Goal: Communication & Community: Answer question/provide support

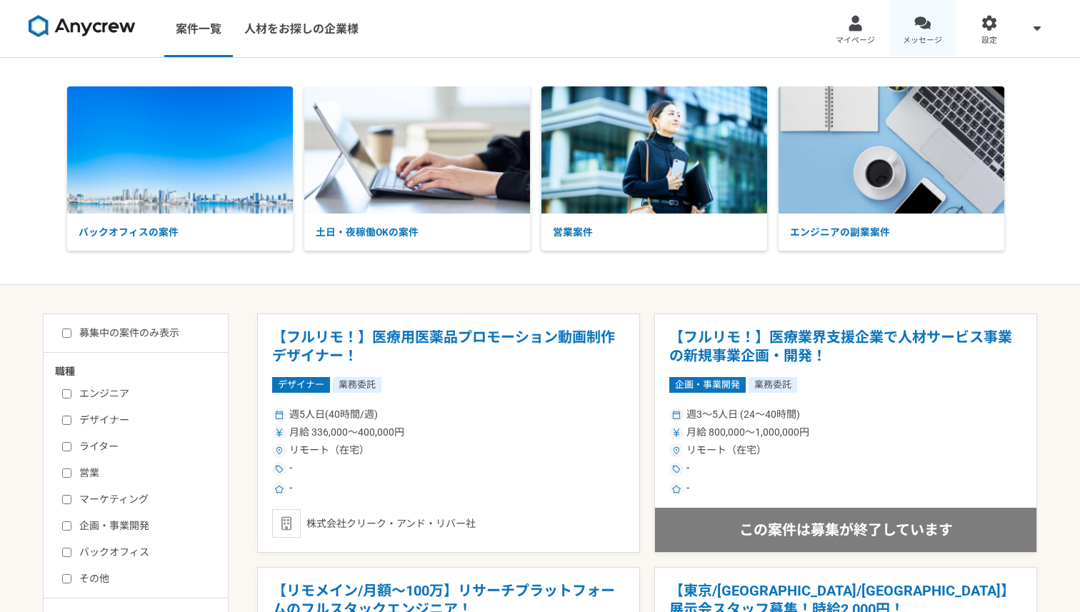
click at [925, 27] on div at bounding box center [923, 23] width 16 height 16
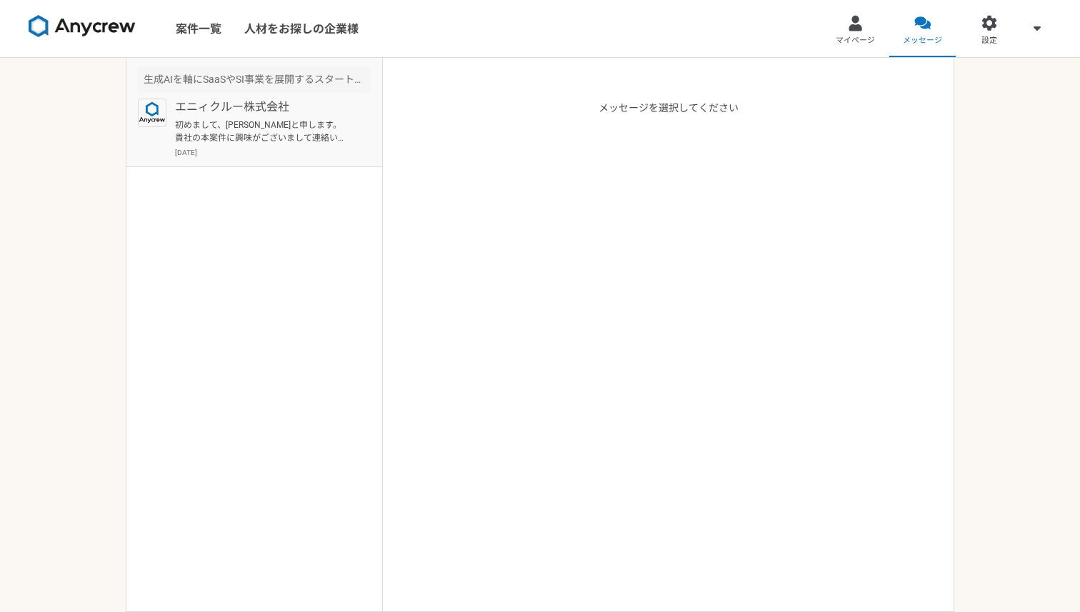
click at [262, 132] on p "初めまして、[PERSON_NAME]と申します。 貴社の本案件に興味がございまして連絡いたしました。" at bounding box center [263, 132] width 176 height 26
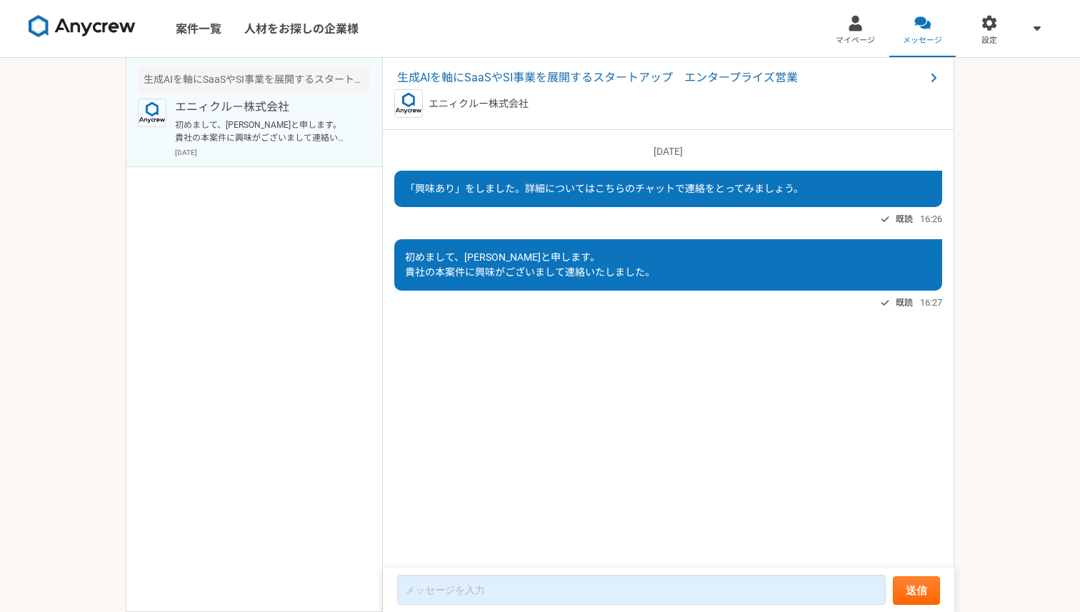
click at [76, 19] on img at bounding box center [82, 26] width 107 height 23
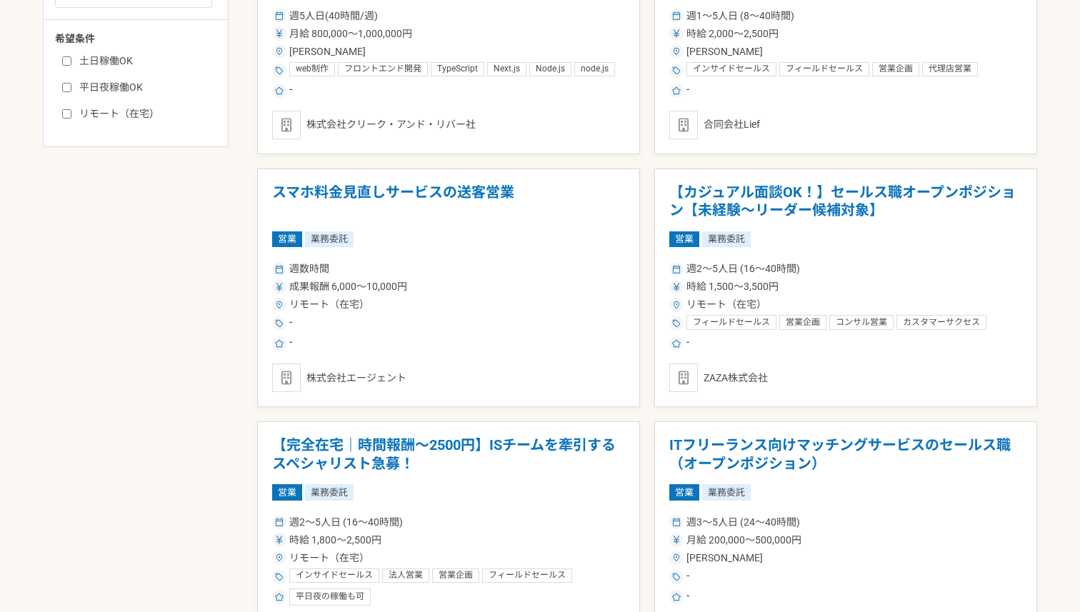
scroll to position [653, 0]
